Goal: Find specific page/section: Find specific page/section

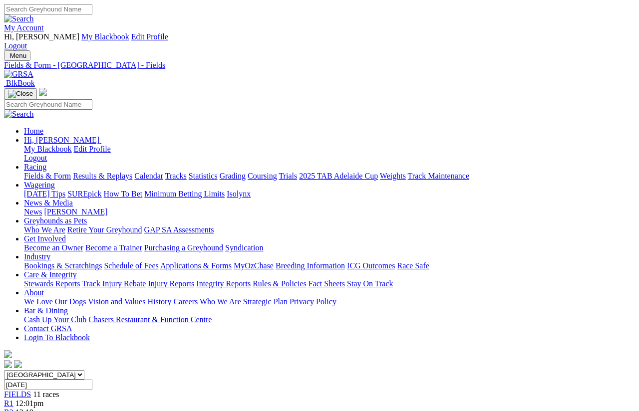
click at [43, 172] on link "Fields & Form" at bounding box center [47, 176] width 47 height 8
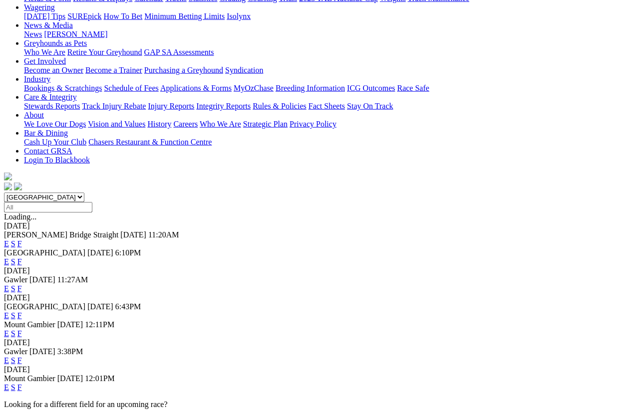
scroll to position [178, 0]
click at [22, 239] on link "F" at bounding box center [19, 243] width 4 height 8
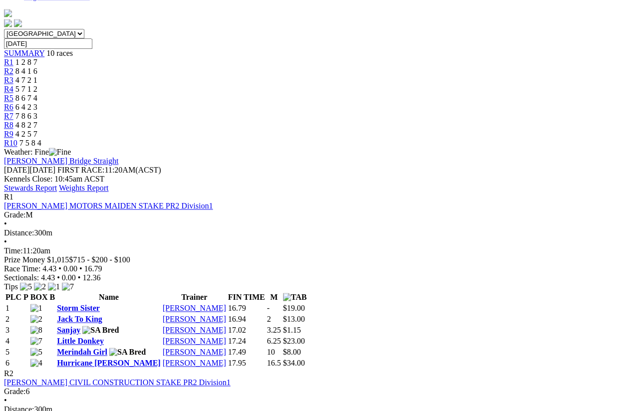
scroll to position [330, 0]
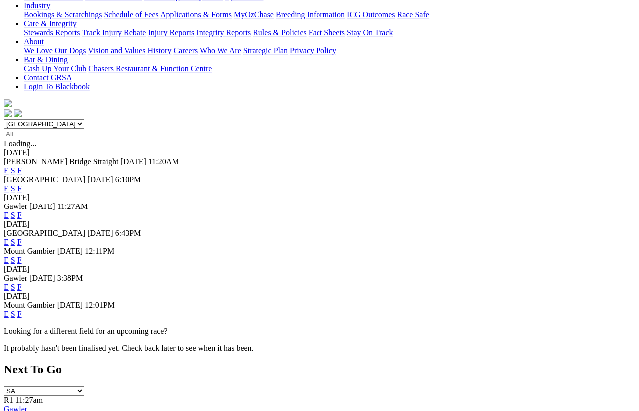
scroll to position [251, 0]
click at [22, 238] on link "F" at bounding box center [19, 242] width 4 height 8
